Goal: Book appointment/travel/reservation

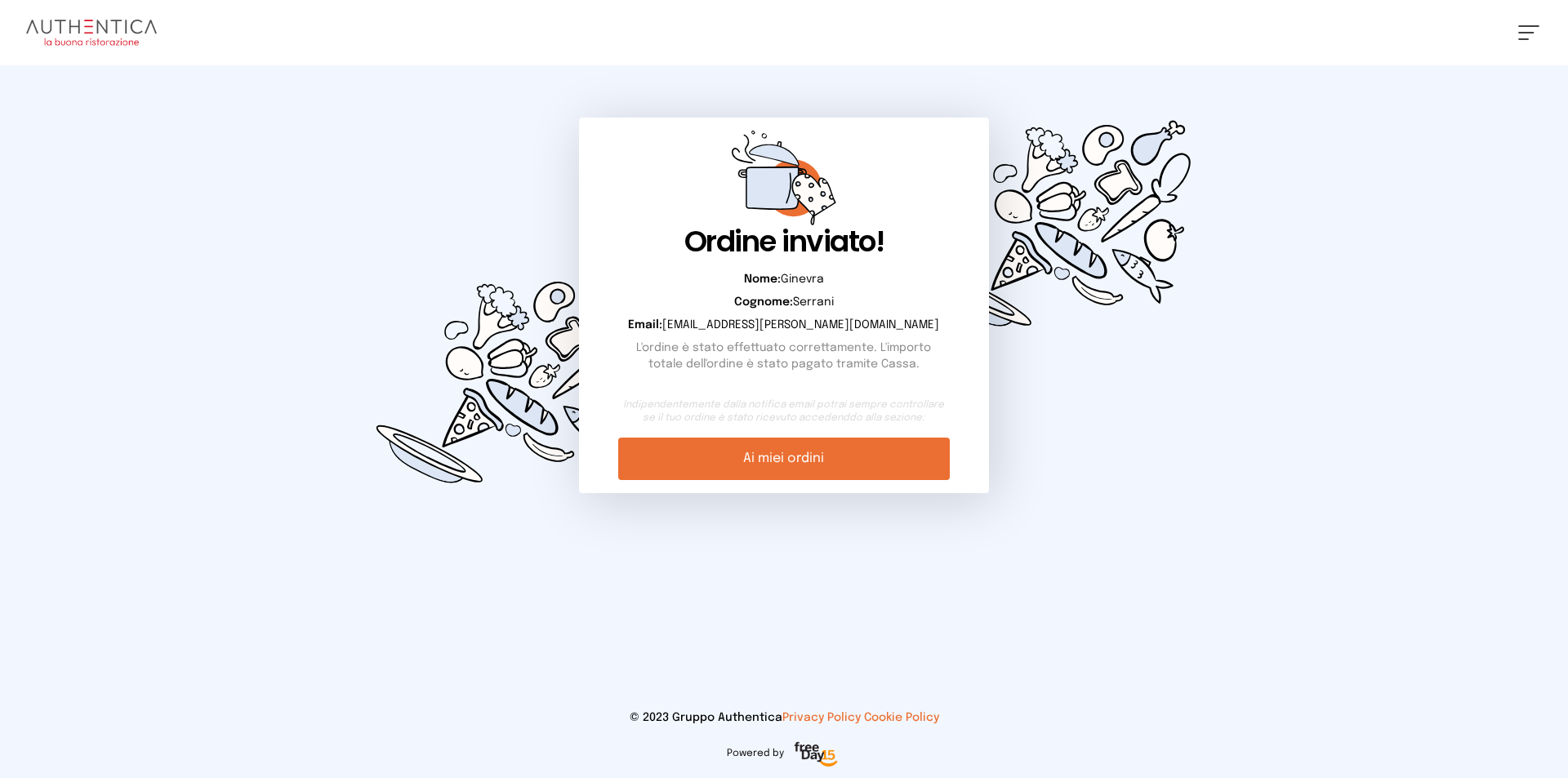
click at [106, 32] on img at bounding box center [91, 32] width 131 height 26
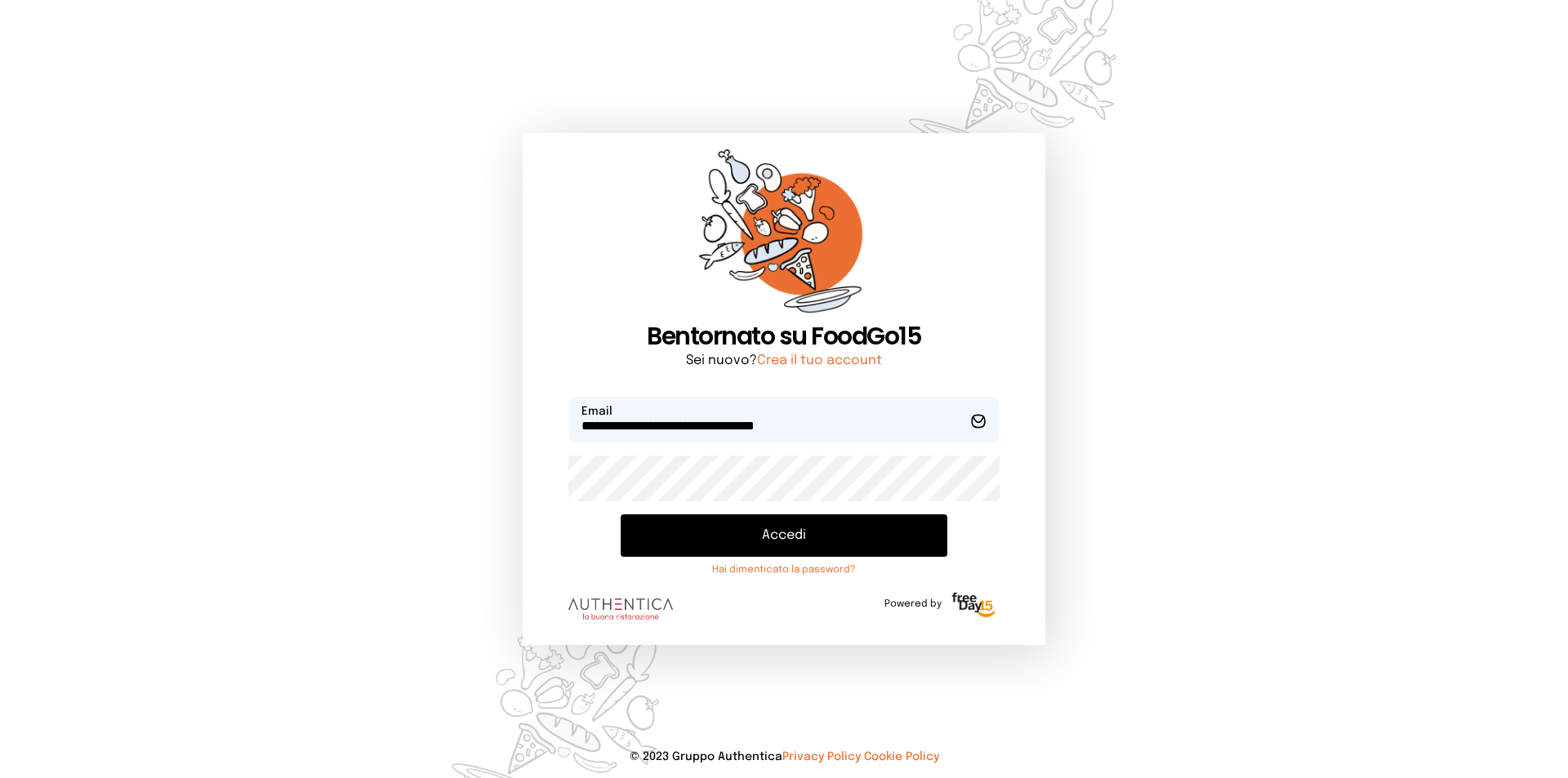
click at [826, 531] on button "Accedi" at bounding box center [784, 536] width 326 height 42
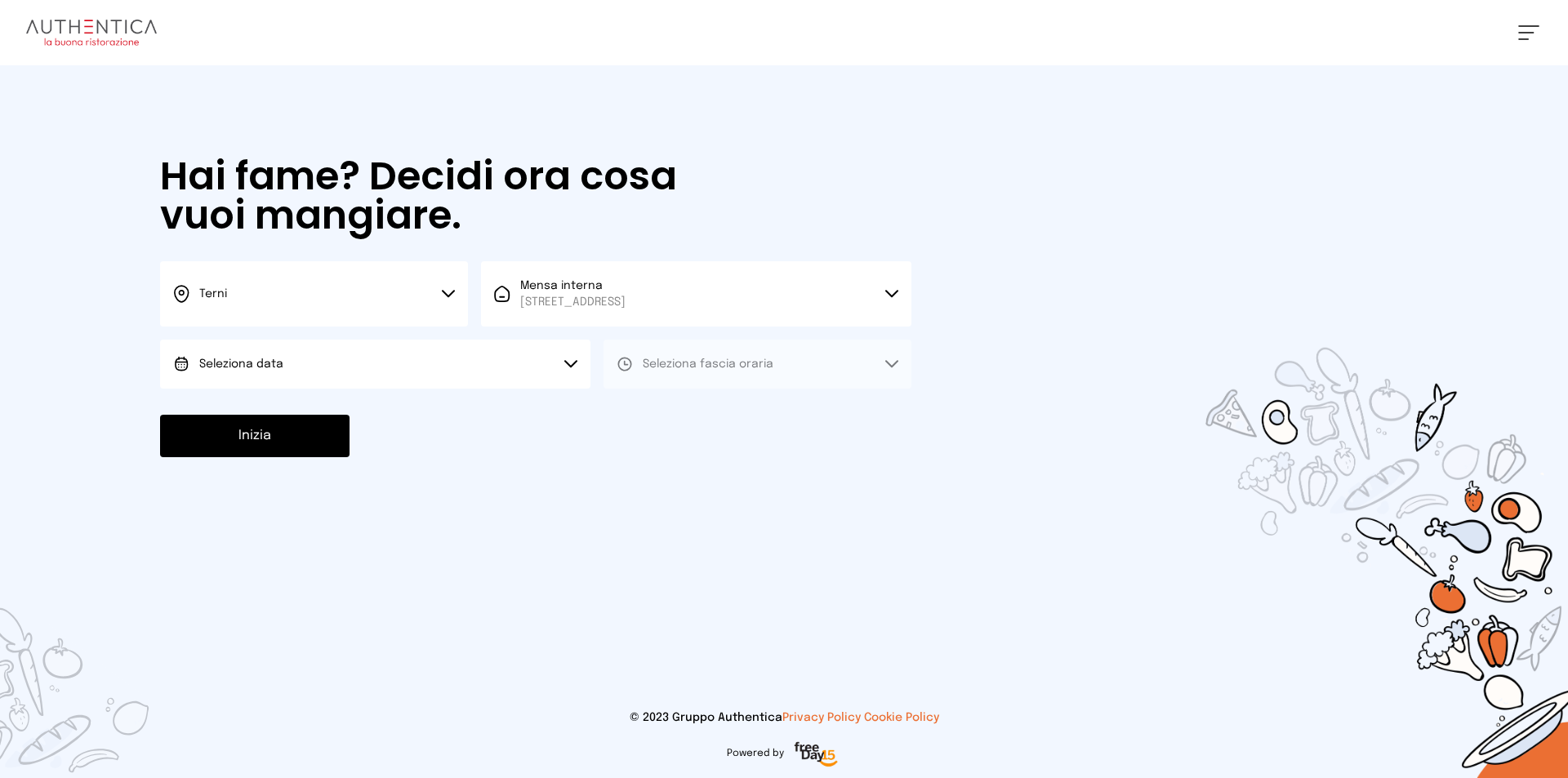
drag, startPoint x: 331, startPoint y: 350, endPoint x: 342, endPoint y: 370, distance: 22.8
click at [332, 349] on button "Seleziona data" at bounding box center [375, 364] width 430 height 49
click at [346, 402] on li "Oggi, [DATE]" at bounding box center [375, 410] width 430 height 42
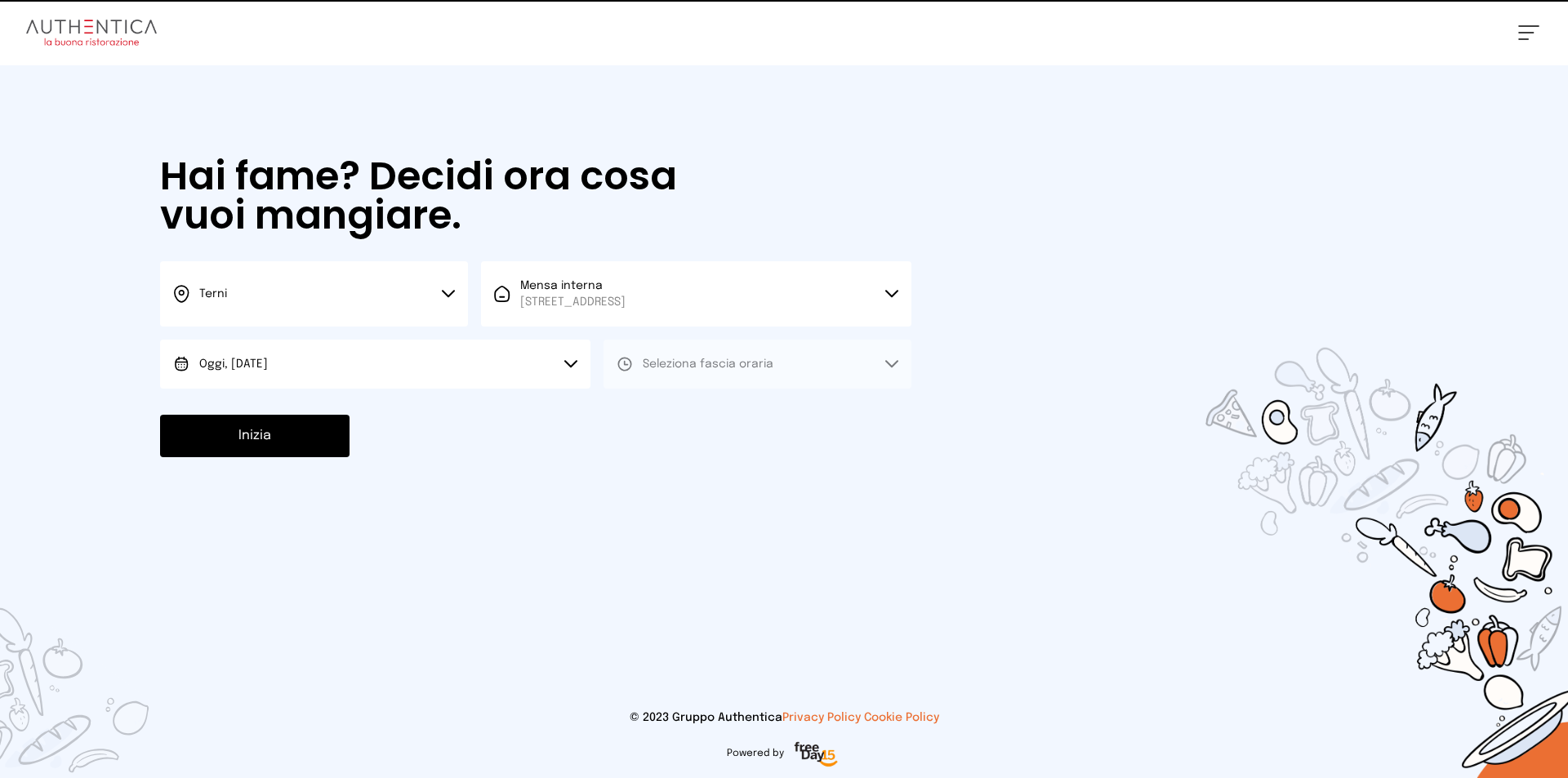
click at [631, 383] on button "Seleziona fascia oraria" at bounding box center [757, 364] width 308 height 49
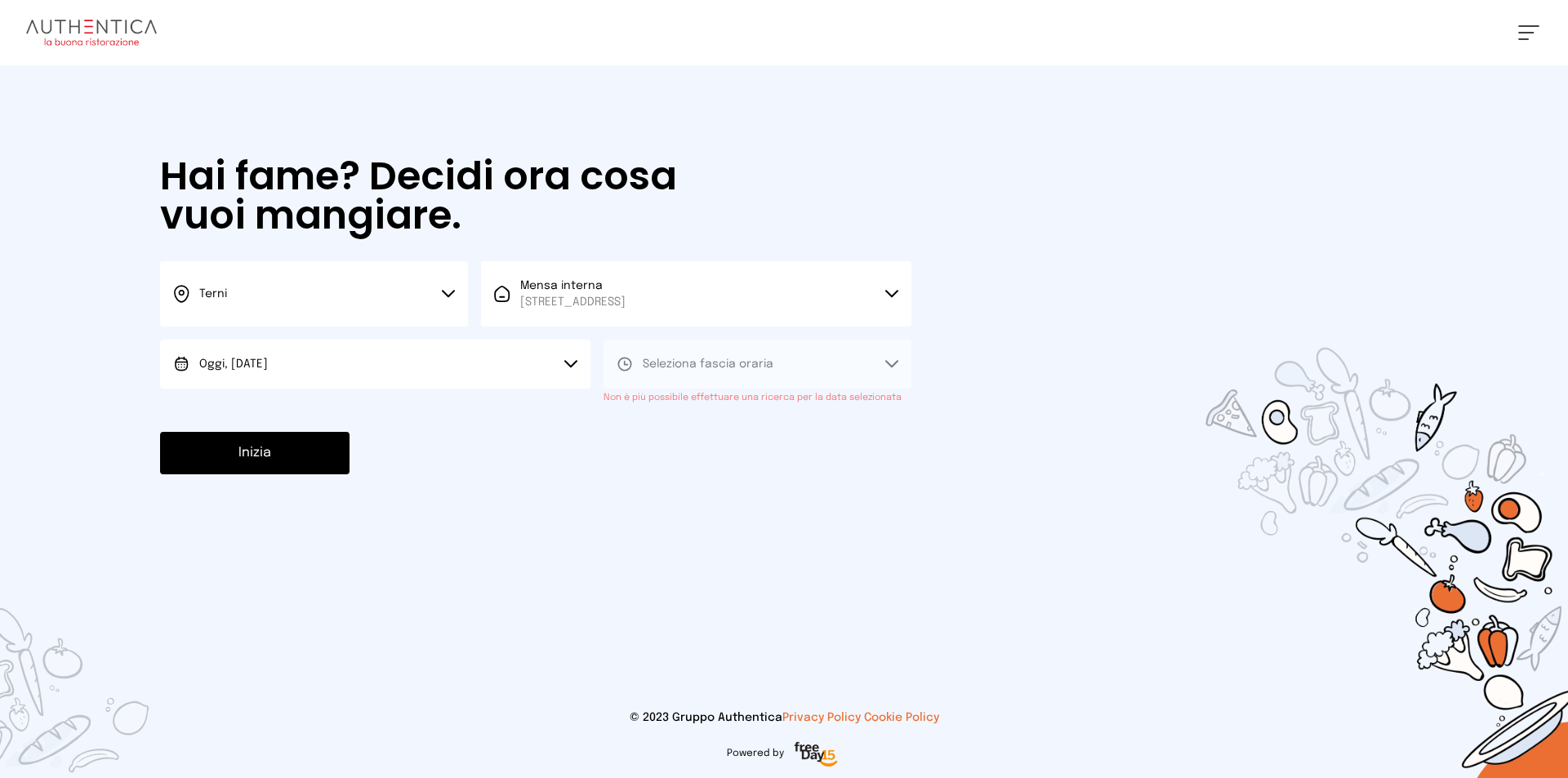
click at [631, 388] on button "Seleziona fascia oraria" at bounding box center [757, 364] width 308 height 49
